Goal: Check status: Check status

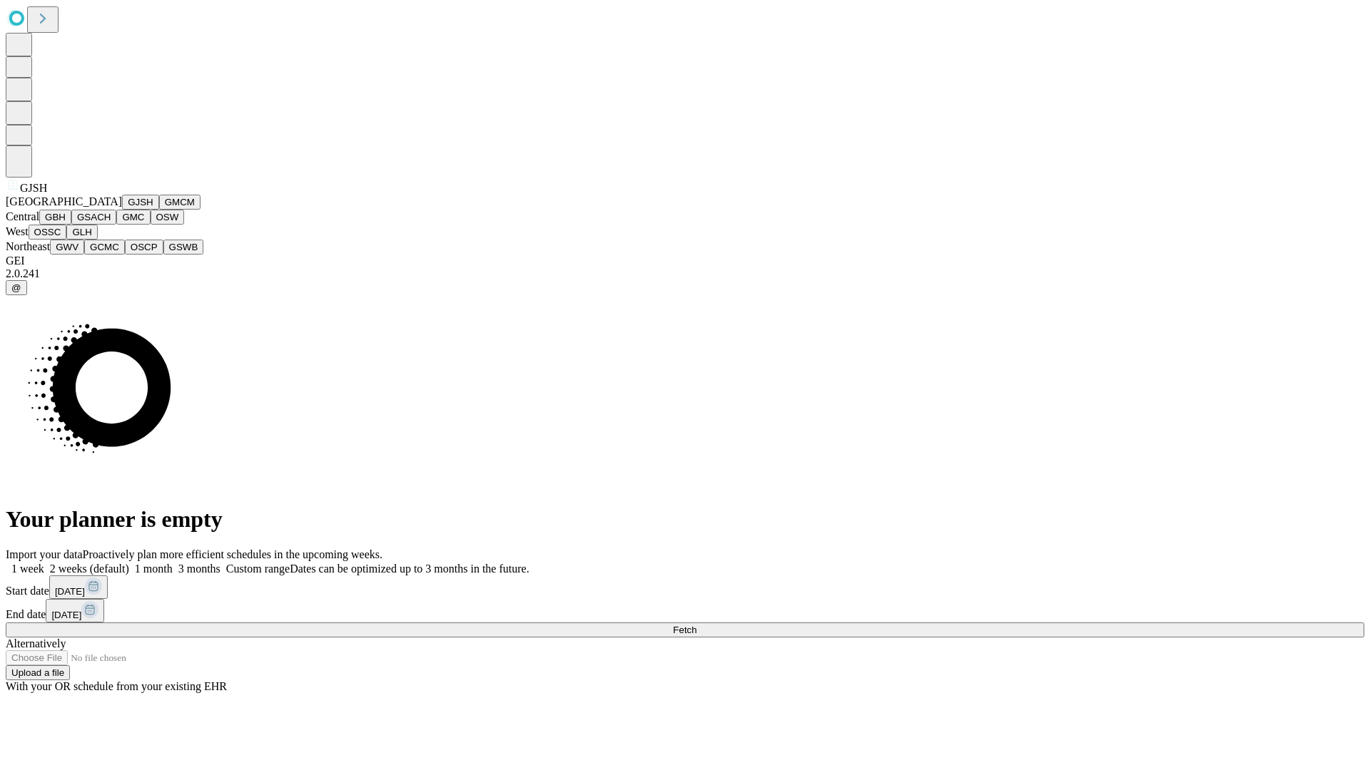
click at [122, 210] on button "GJSH" at bounding box center [140, 202] width 37 height 15
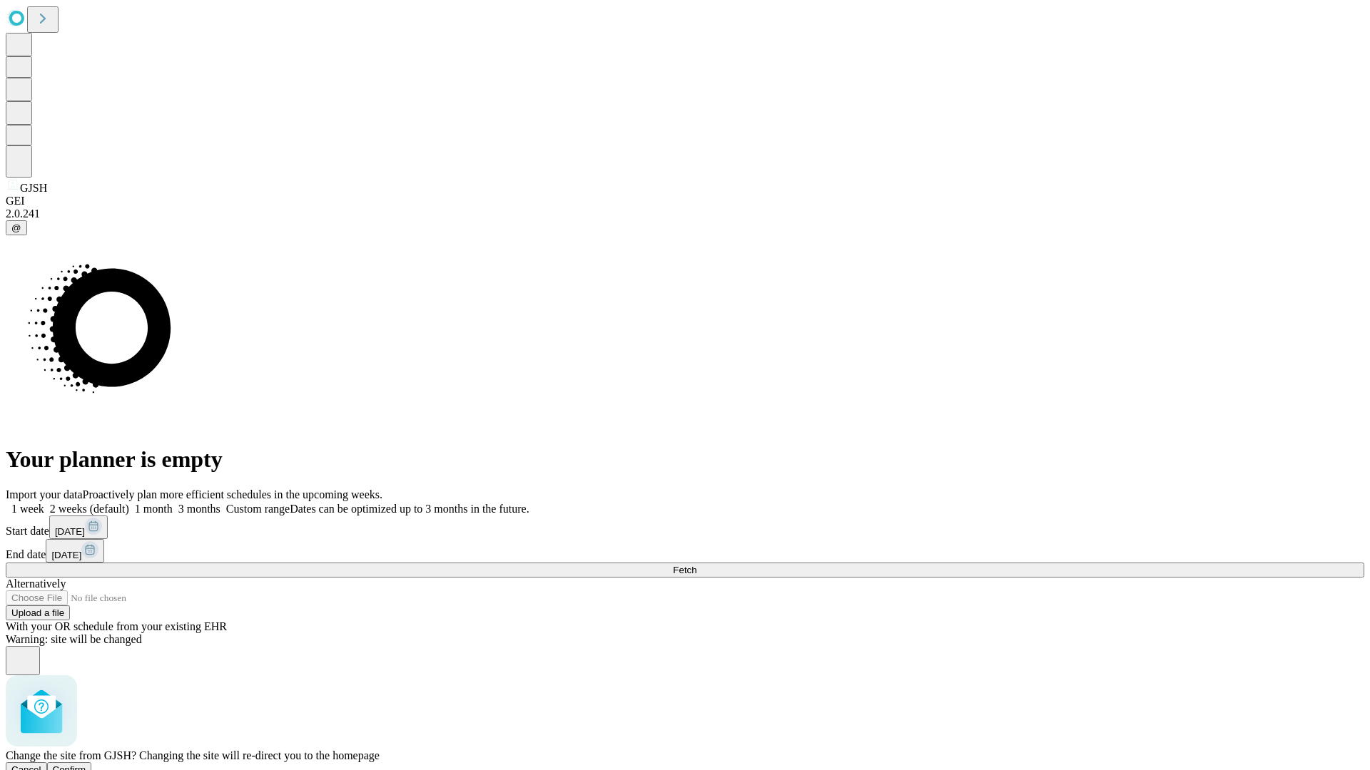
click at [86, 765] on span "Confirm" at bounding box center [70, 770] width 34 height 11
click at [129, 503] on label "2 weeks (default)" at bounding box center [86, 509] width 85 height 12
click at [696, 565] on span "Fetch" at bounding box center [685, 570] width 24 height 11
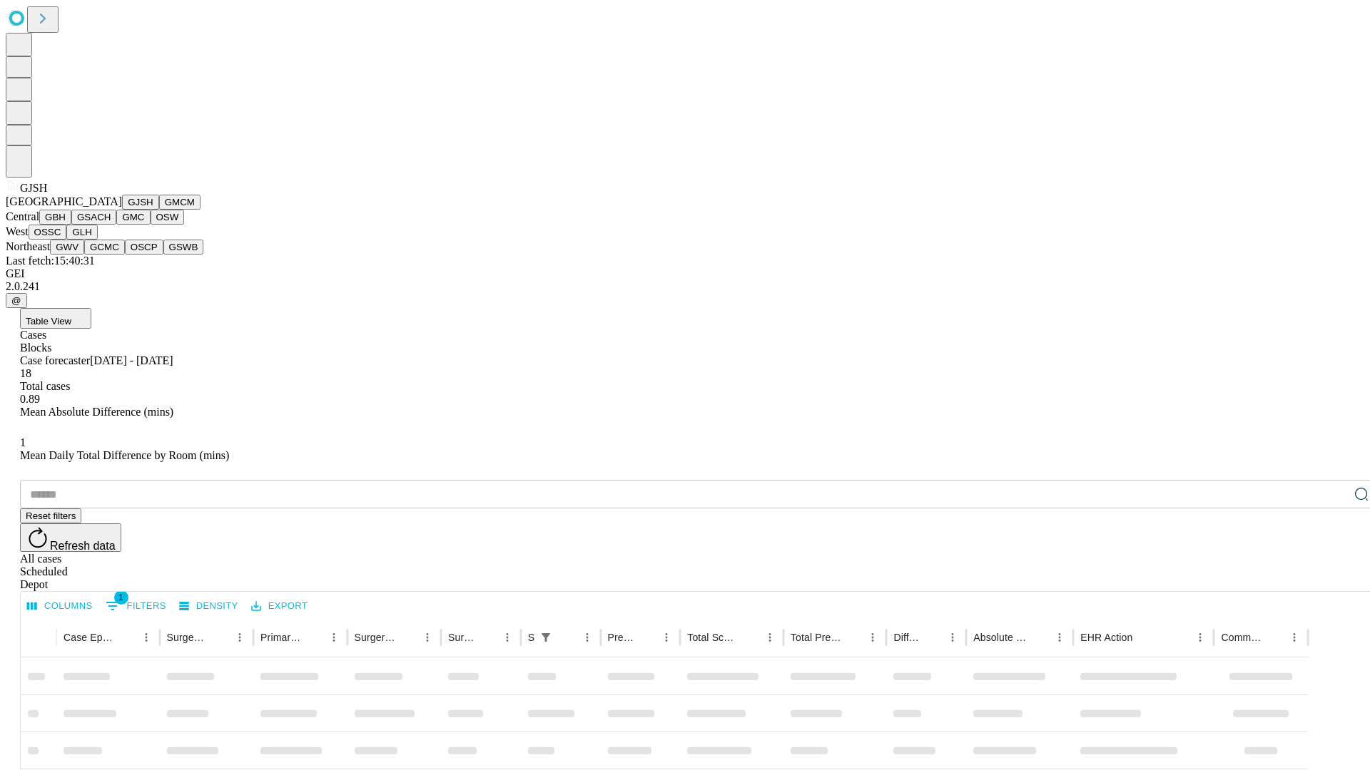
click at [159, 210] on button "GMCM" at bounding box center [179, 202] width 41 height 15
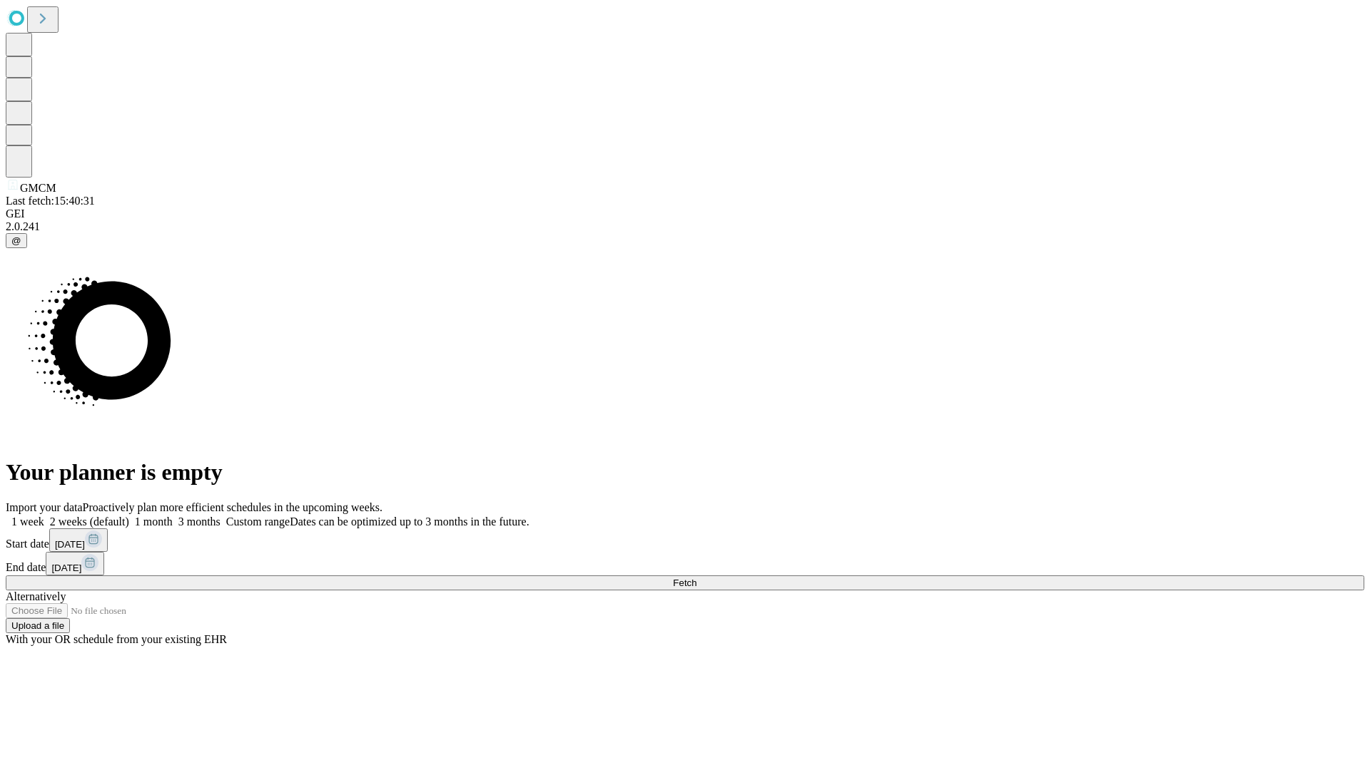
click at [129, 516] on label "2 weeks (default)" at bounding box center [86, 522] width 85 height 12
click at [696, 578] on span "Fetch" at bounding box center [685, 583] width 24 height 11
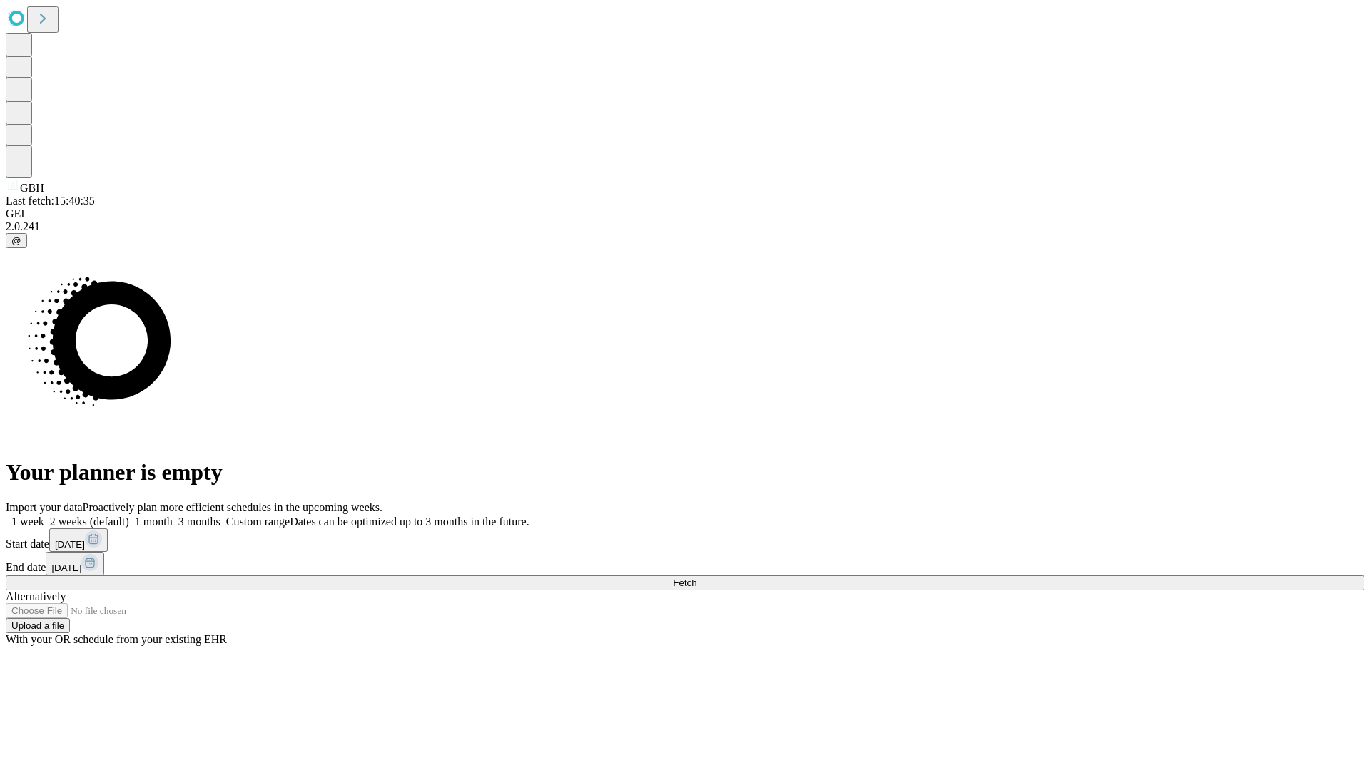
click at [129, 516] on label "2 weeks (default)" at bounding box center [86, 522] width 85 height 12
click at [696, 578] on span "Fetch" at bounding box center [685, 583] width 24 height 11
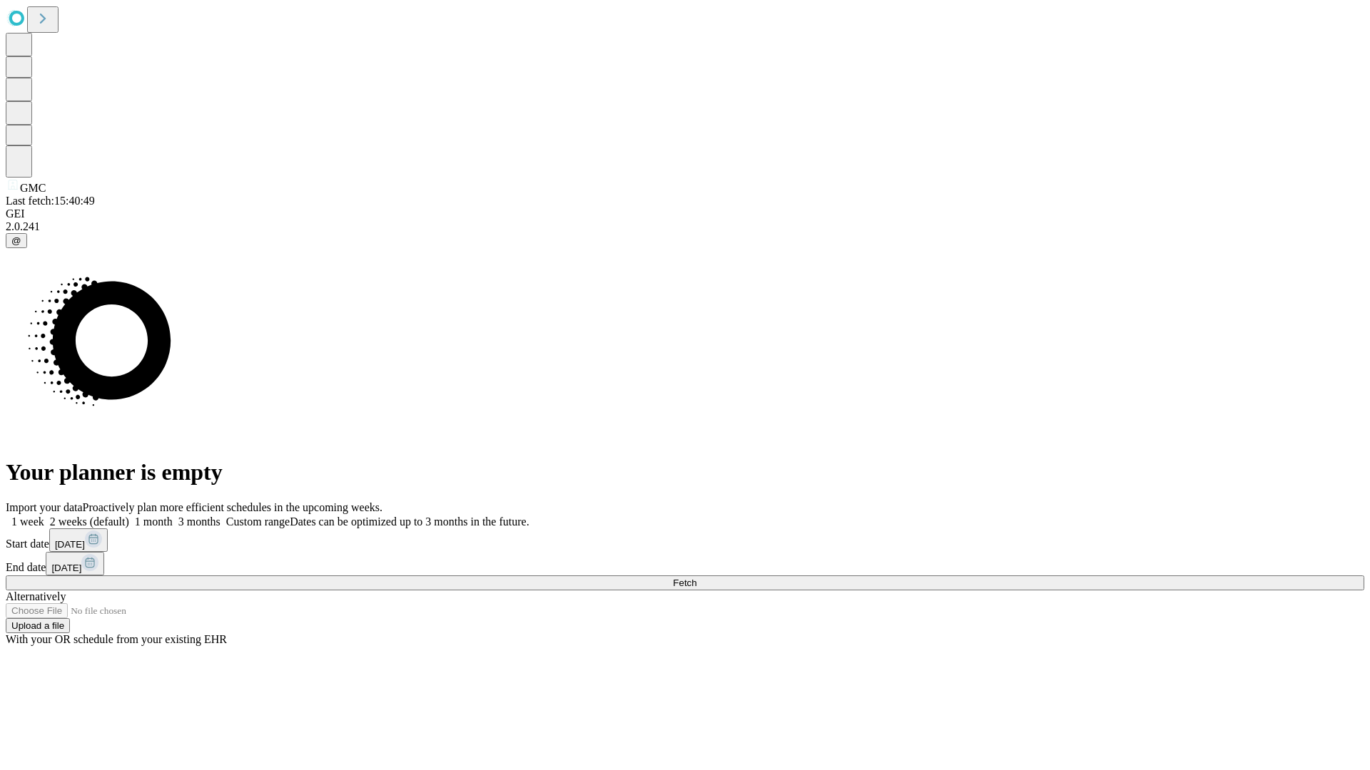
click at [129, 516] on label "2 weeks (default)" at bounding box center [86, 522] width 85 height 12
click at [696, 578] on span "Fetch" at bounding box center [685, 583] width 24 height 11
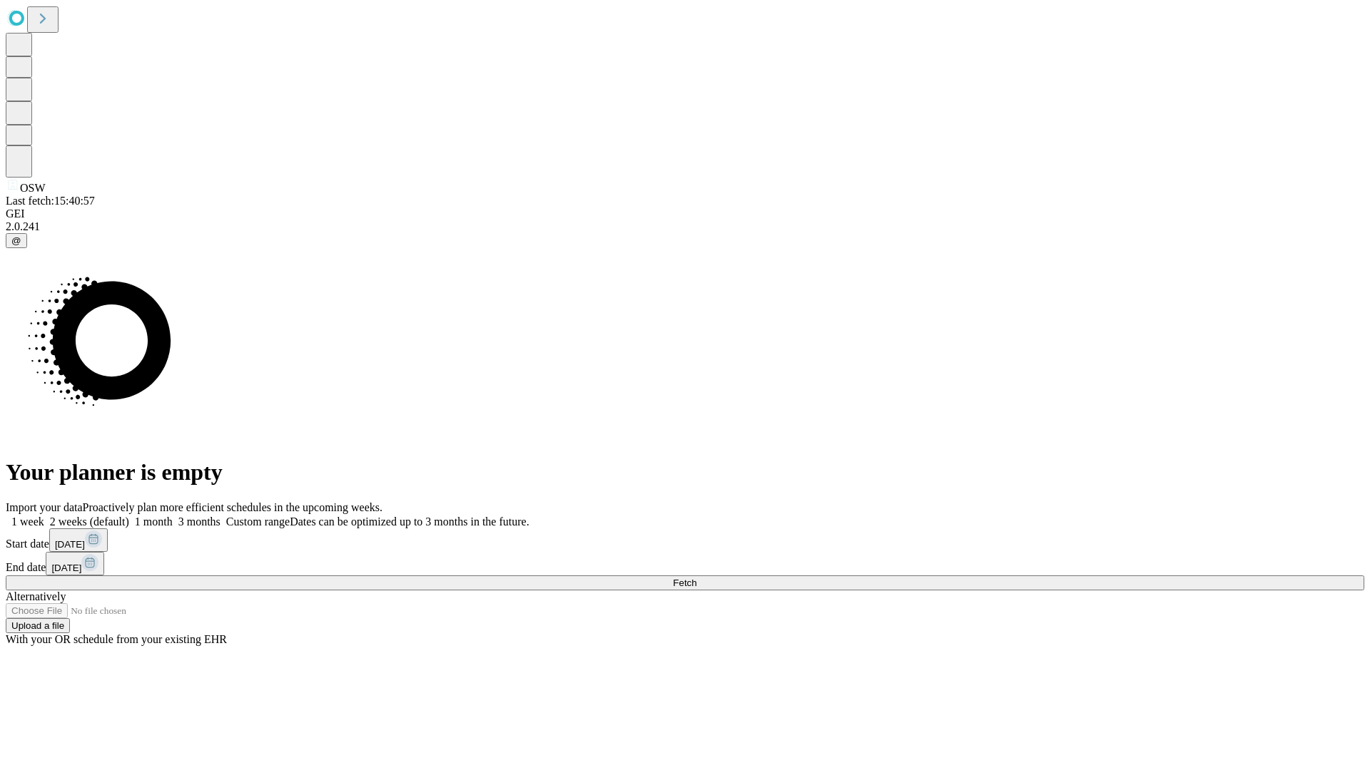
click at [129, 516] on label "2 weeks (default)" at bounding box center [86, 522] width 85 height 12
click at [696, 578] on span "Fetch" at bounding box center [685, 583] width 24 height 11
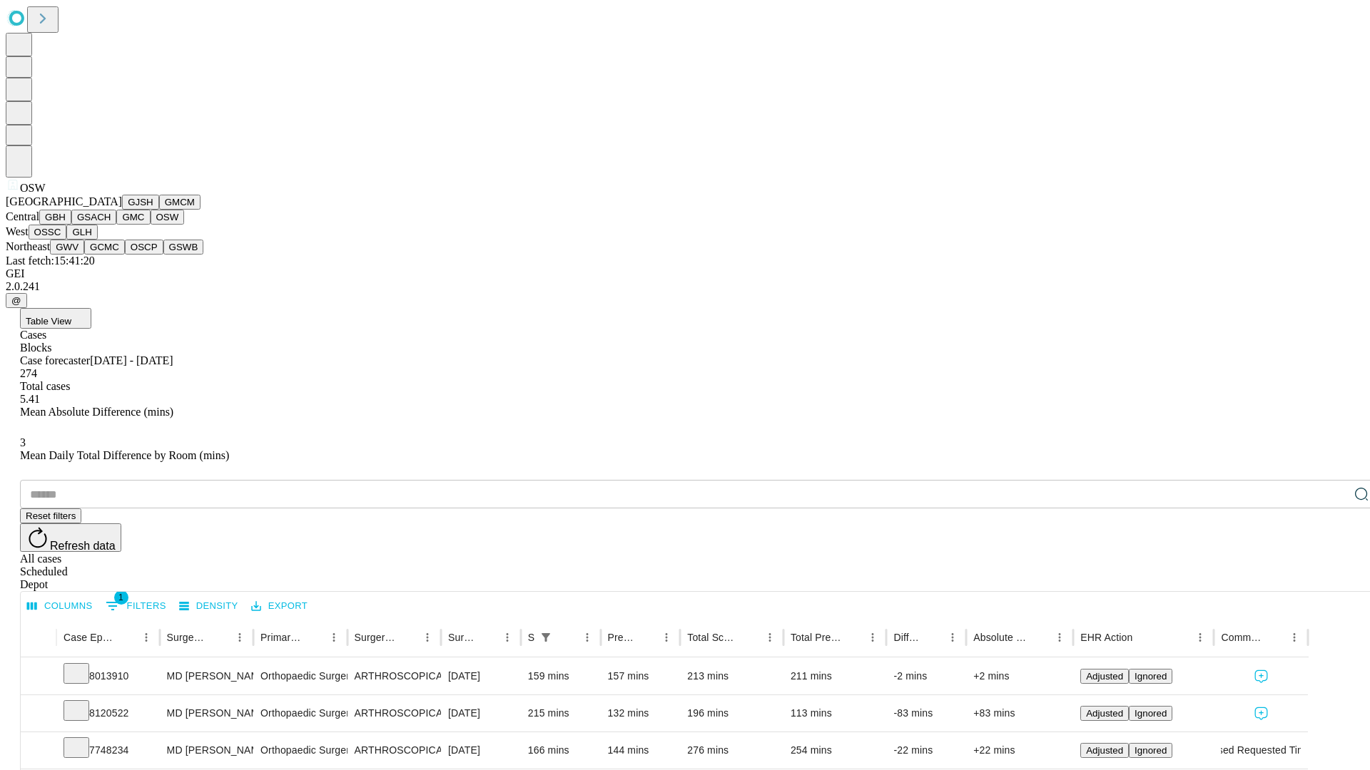
click at [67, 240] on button "OSSC" at bounding box center [48, 232] width 39 height 15
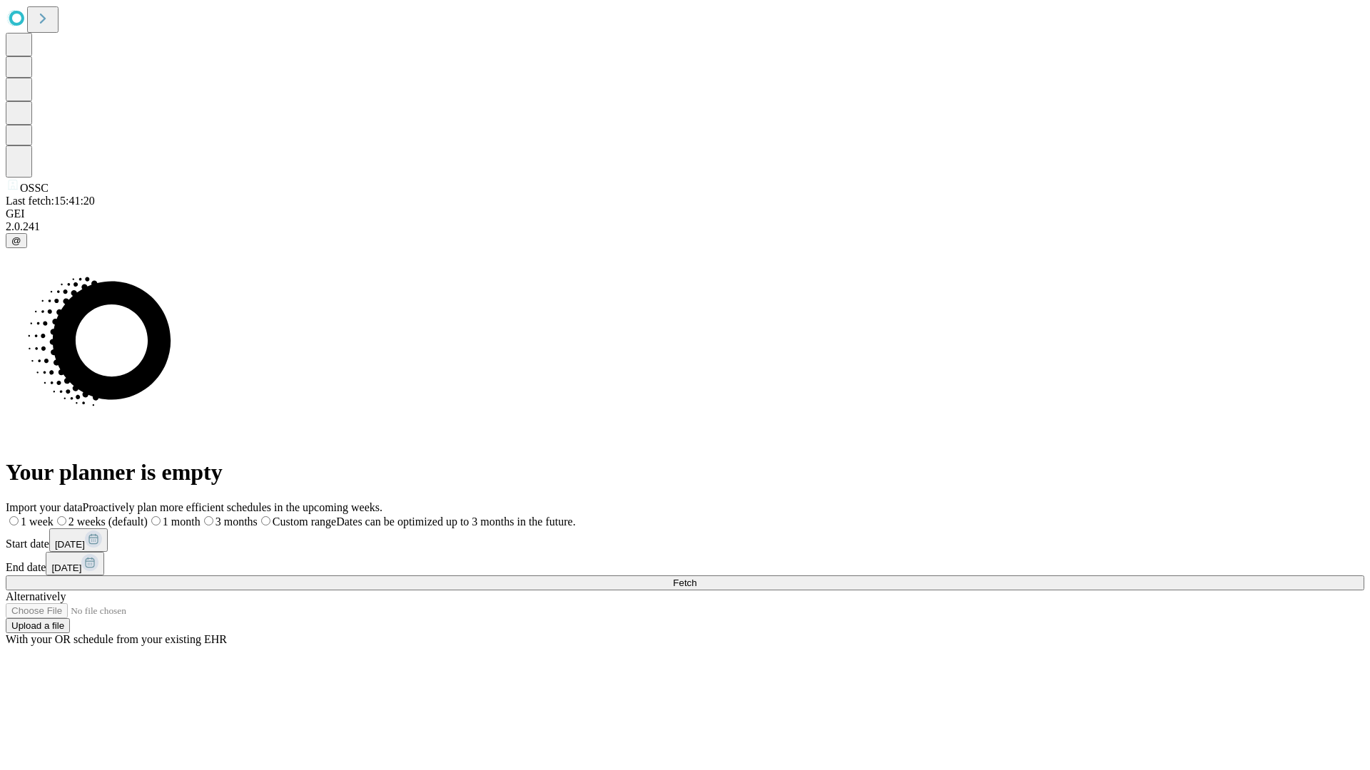
click at [148, 516] on label "2 weeks (default)" at bounding box center [101, 522] width 94 height 12
click at [696, 578] on span "Fetch" at bounding box center [685, 583] width 24 height 11
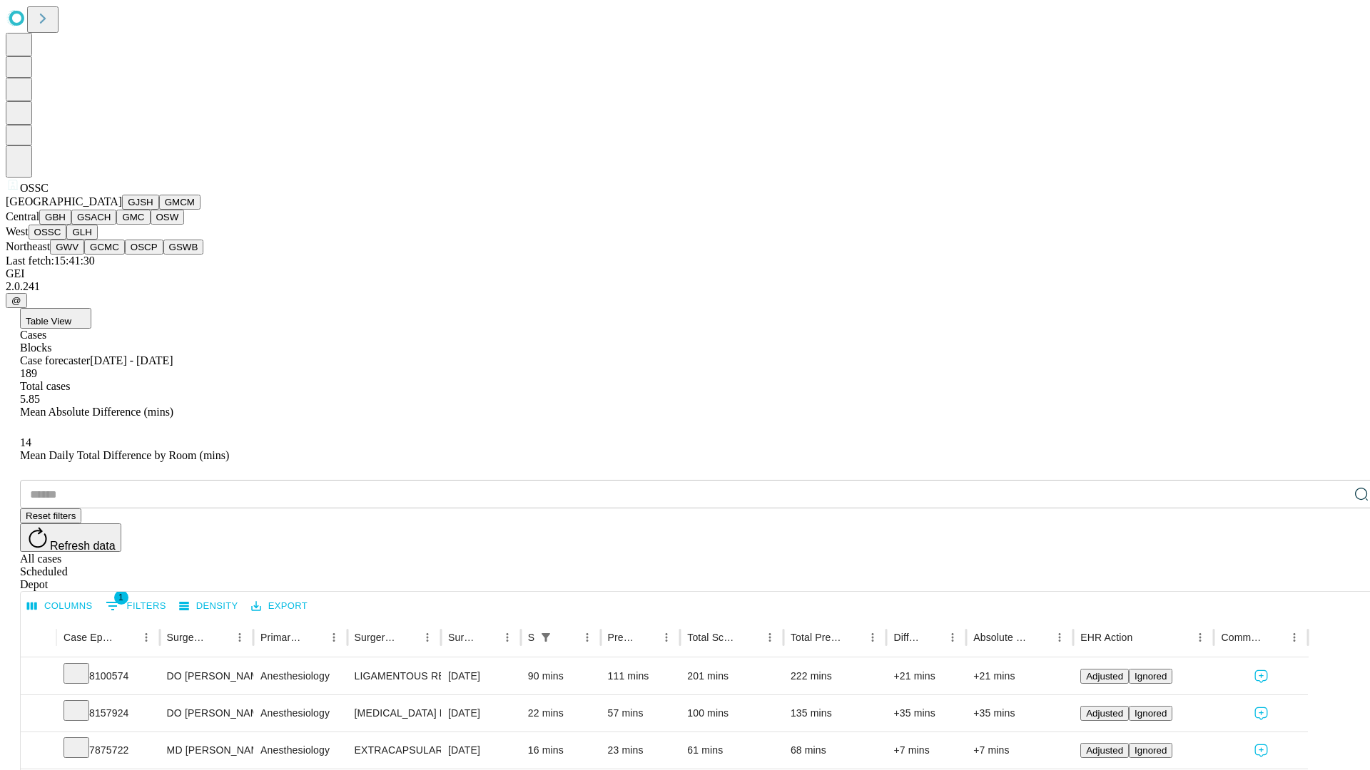
click at [97, 240] on button "GLH" at bounding box center [81, 232] width 31 height 15
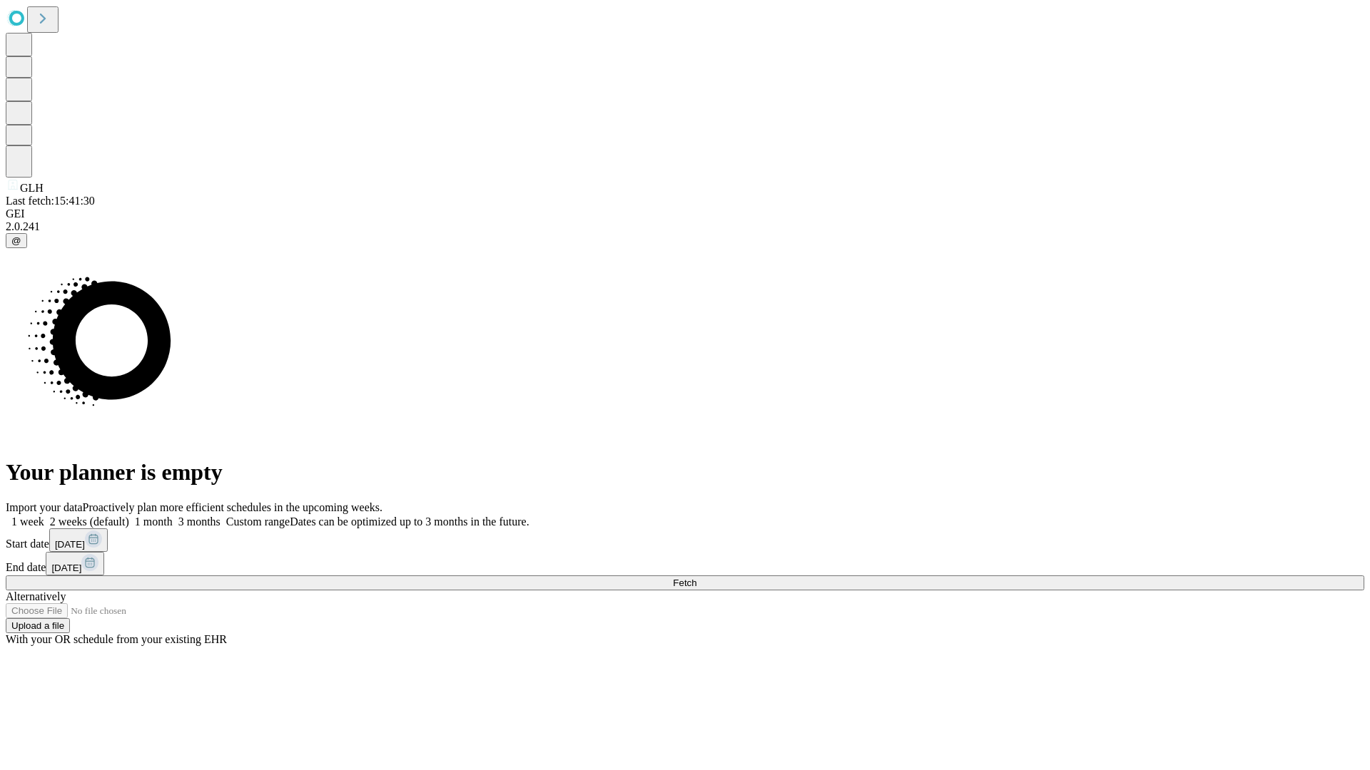
click at [129, 516] on label "2 weeks (default)" at bounding box center [86, 522] width 85 height 12
click at [696, 578] on span "Fetch" at bounding box center [685, 583] width 24 height 11
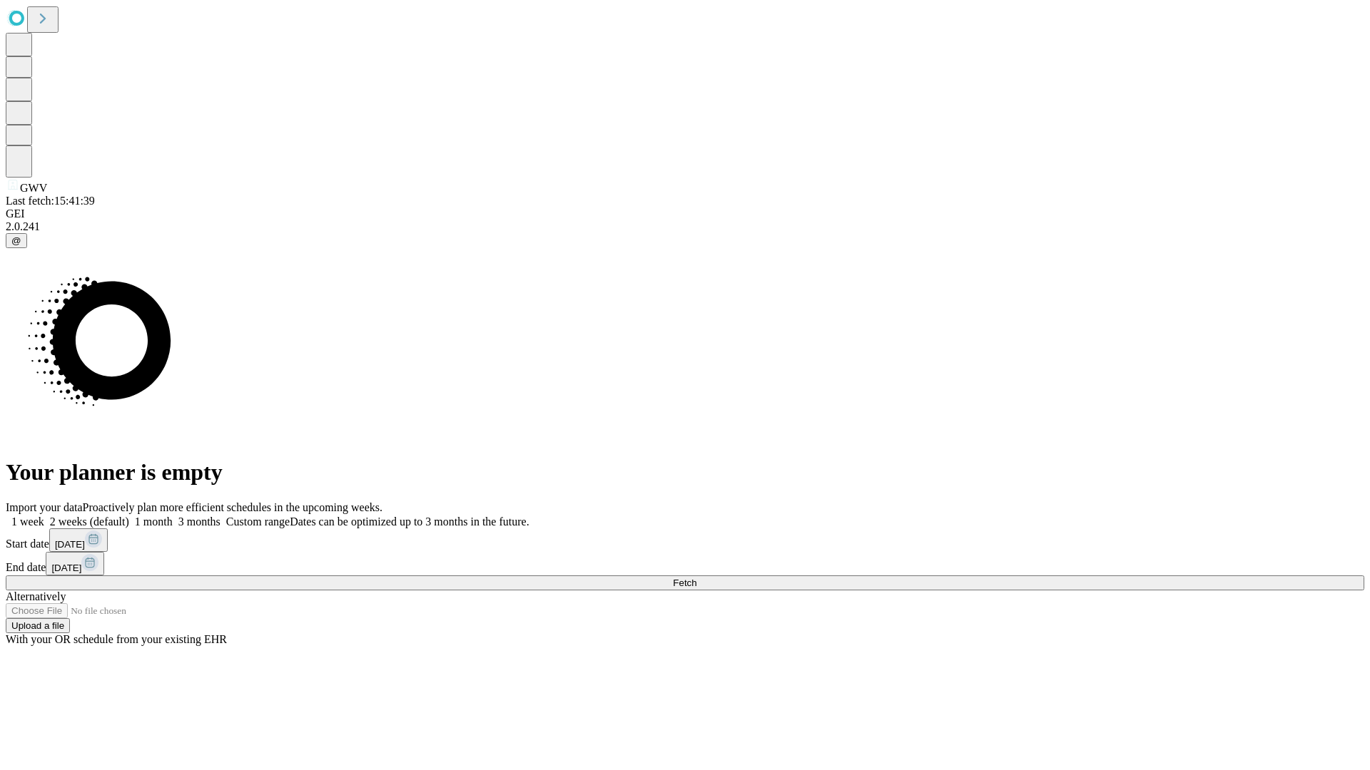
click at [129, 516] on label "2 weeks (default)" at bounding box center [86, 522] width 85 height 12
click at [696, 578] on span "Fetch" at bounding box center [685, 583] width 24 height 11
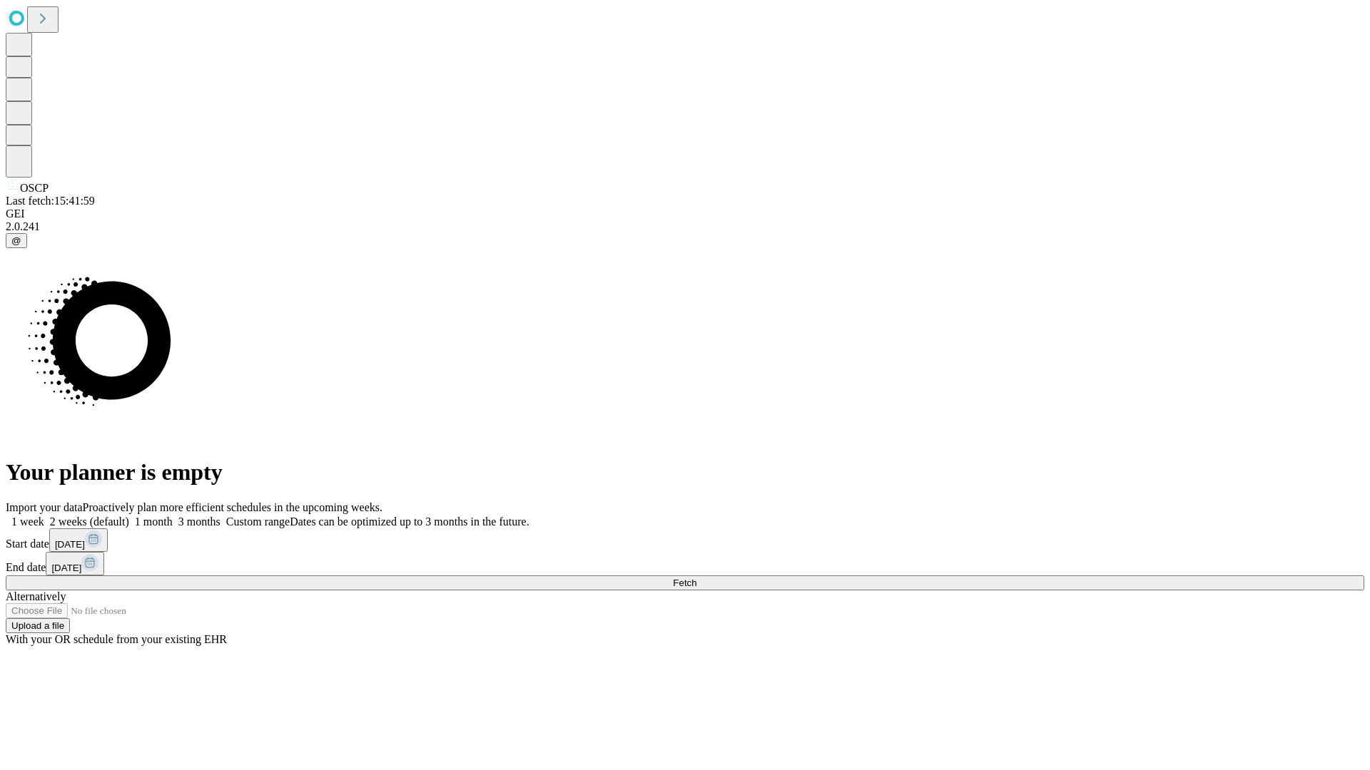
click at [129, 516] on label "2 weeks (default)" at bounding box center [86, 522] width 85 height 12
click at [696, 578] on span "Fetch" at bounding box center [685, 583] width 24 height 11
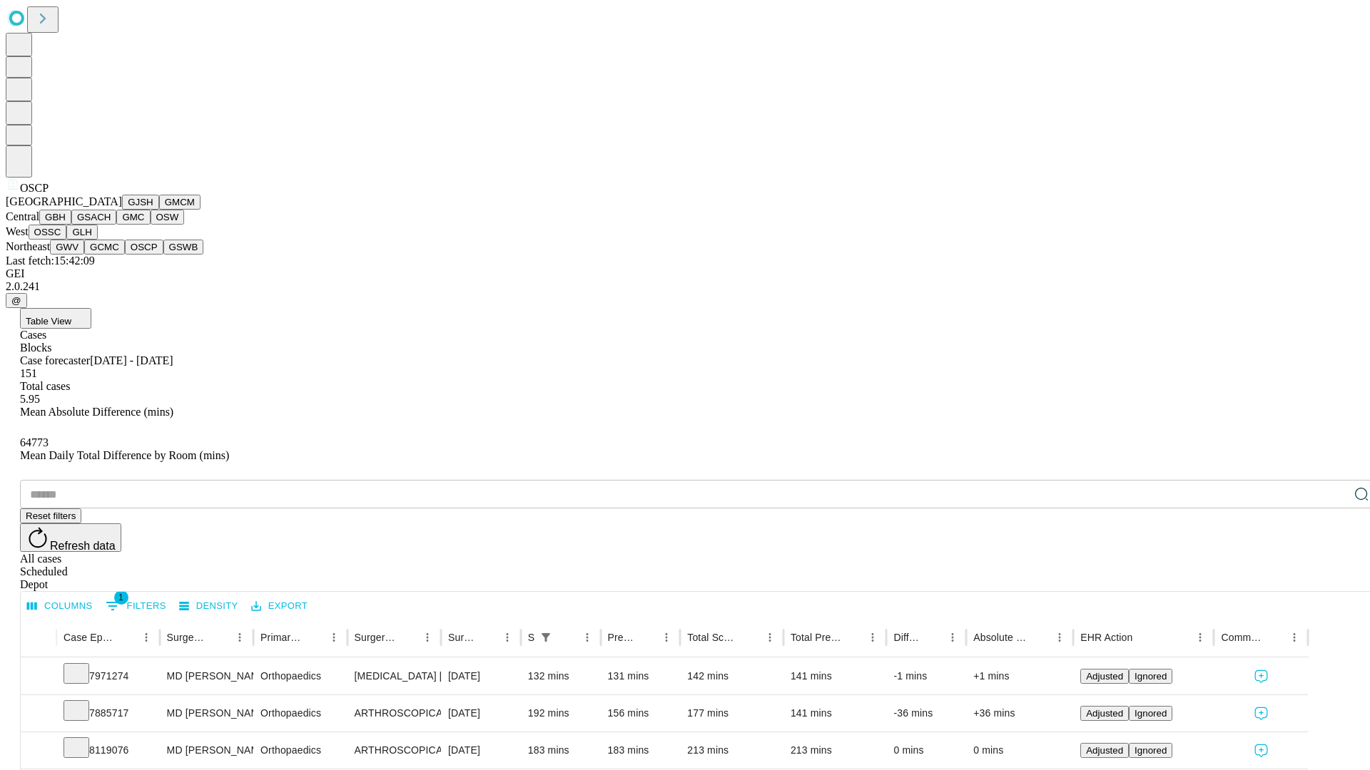
click at [163, 255] on button "GSWB" at bounding box center [183, 247] width 41 height 15
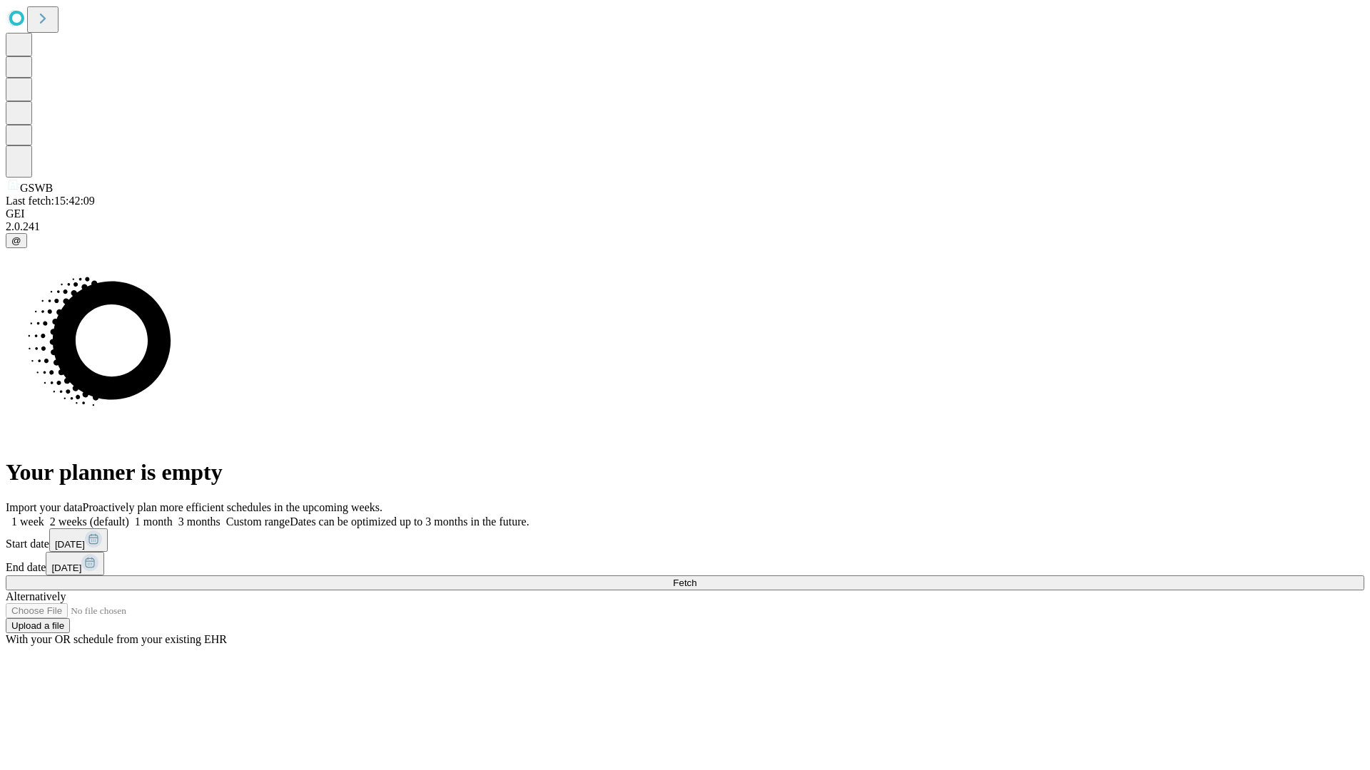
click at [129, 516] on label "2 weeks (default)" at bounding box center [86, 522] width 85 height 12
click at [696, 578] on span "Fetch" at bounding box center [685, 583] width 24 height 11
